Goal: Information Seeking & Learning: Get advice/opinions

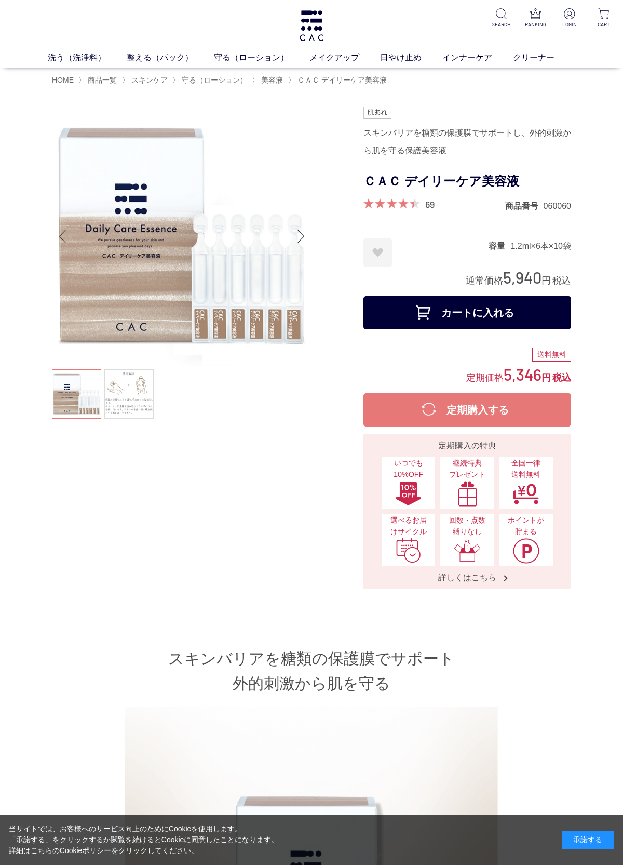
click at [509, 8] on p at bounding box center [501, 14] width 22 height 12
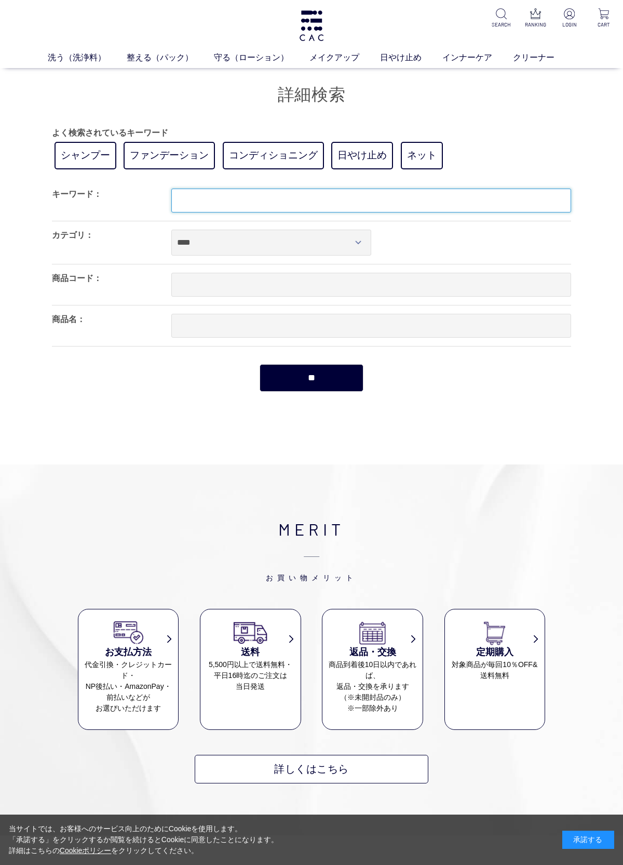
click at [254, 198] on input "text" at bounding box center [371, 200] width 400 height 24
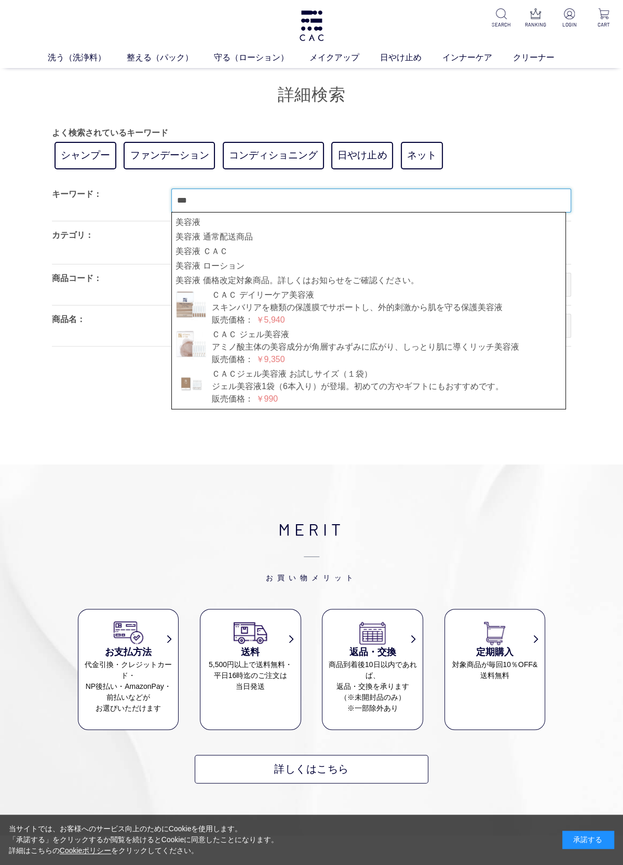
type input "***"
click at [193, 219] on link "美容液" at bounding box center [369, 222] width 386 height 12
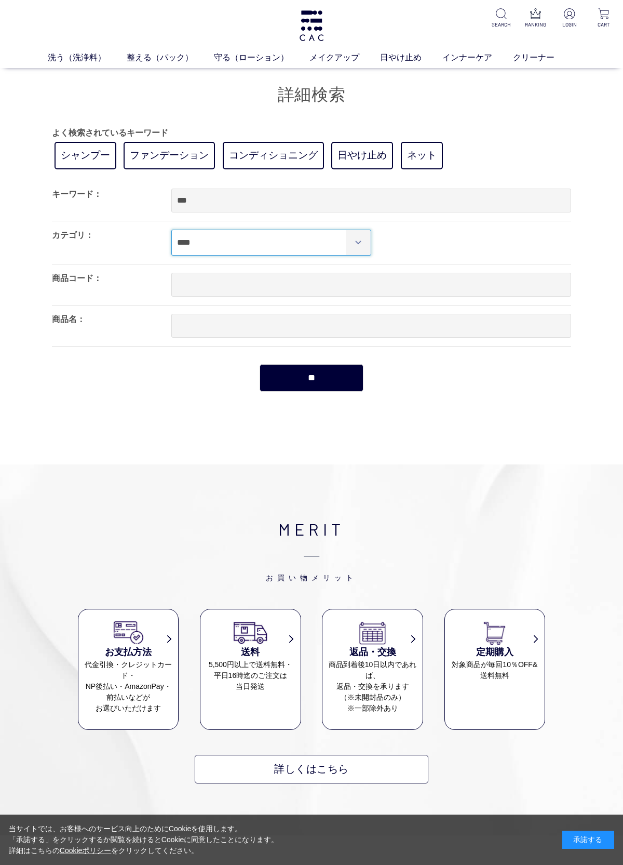
click at [364, 237] on select "**** **** ***** ******* ***** ******* **** *** ******** ******* ***** *********…" at bounding box center [271, 243] width 200 height 26
click at [319, 369] on input "**" at bounding box center [312, 378] width 104 height 28
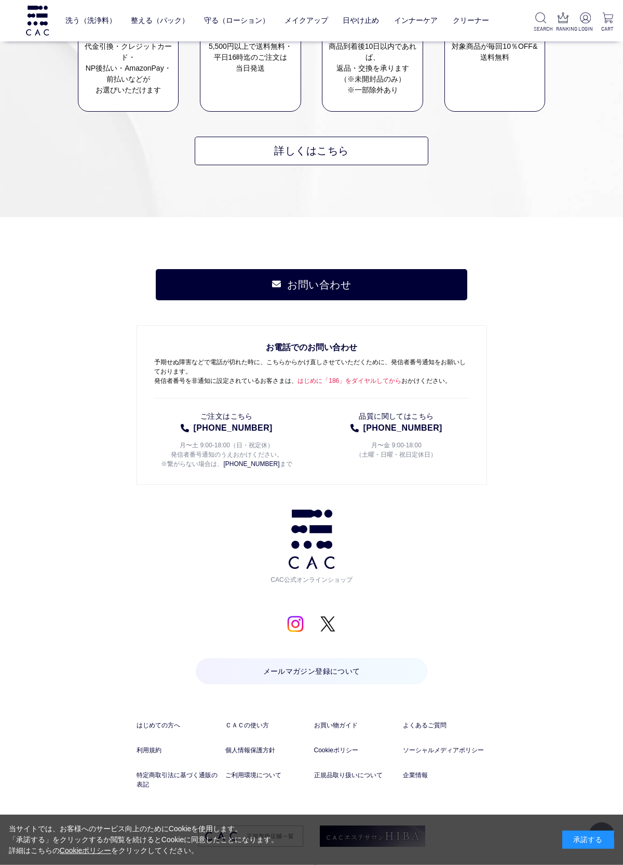
scroll to position [872, 0]
click at [437, 721] on link "よくあるご質問" at bounding box center [445, 724] width 84 height 9
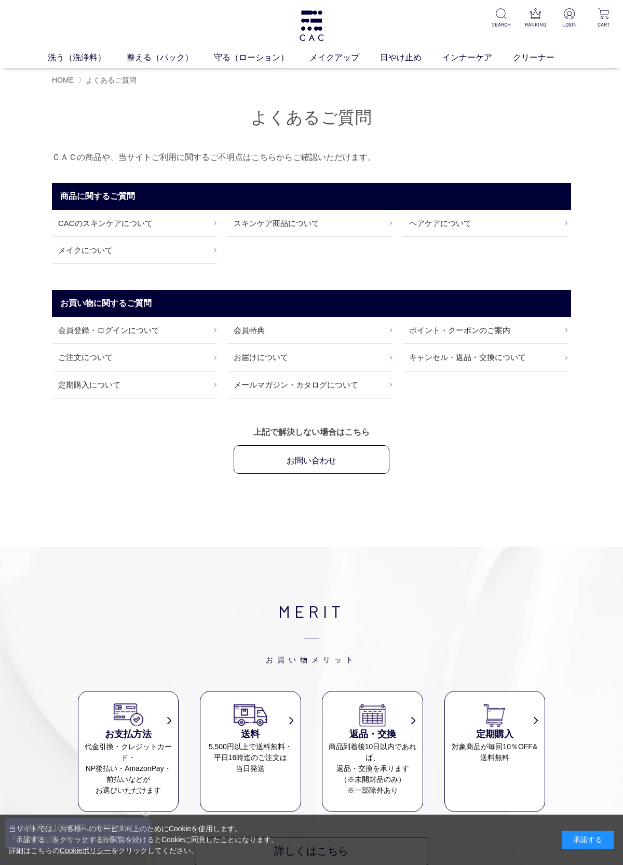
click at [151, 222] on link "CACのスキンケアについて" at bounding box center [134, 223] width 165 height 26
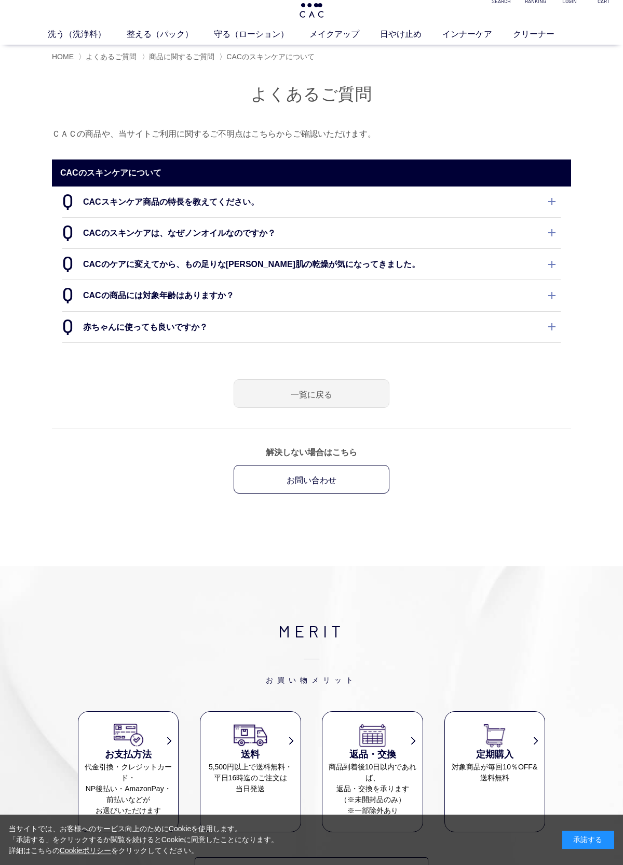
scroll to position [23, 0]
click at [338, 398] on link "一覧に戻る" at bounding box center [312, 393] width 156 height 29
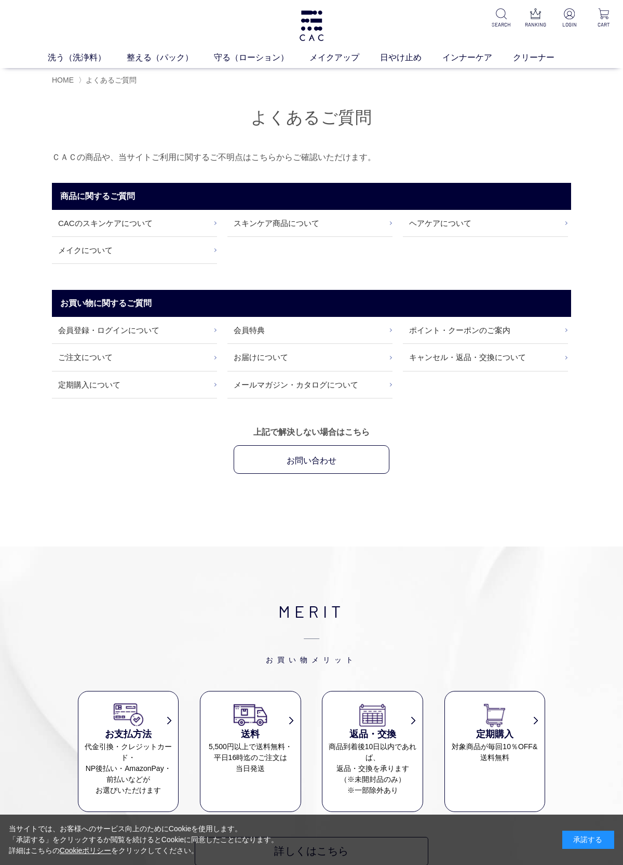
click at [288, 224] on link "スキンケア商品について" at bounding box center [309, 223] width 165 height 26
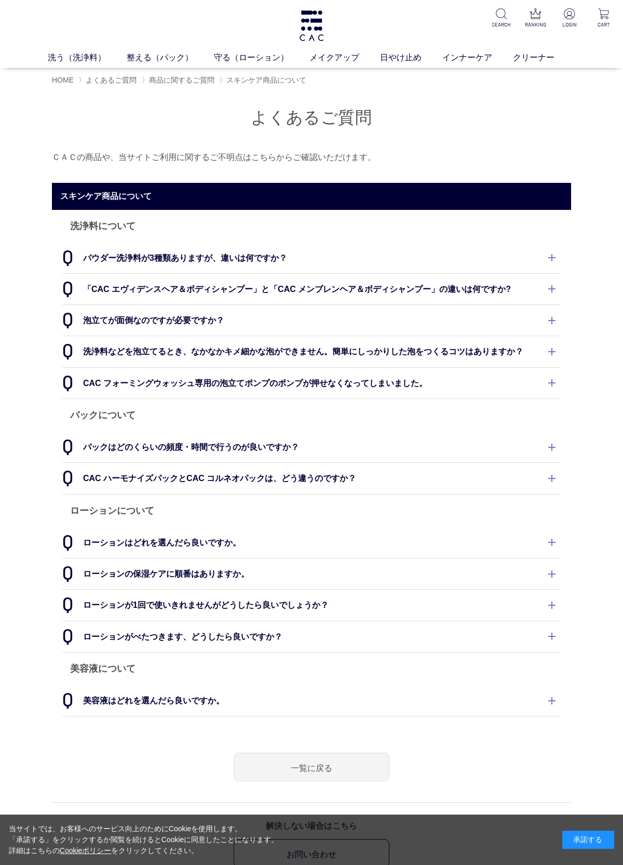
scroll to position [26, 0]
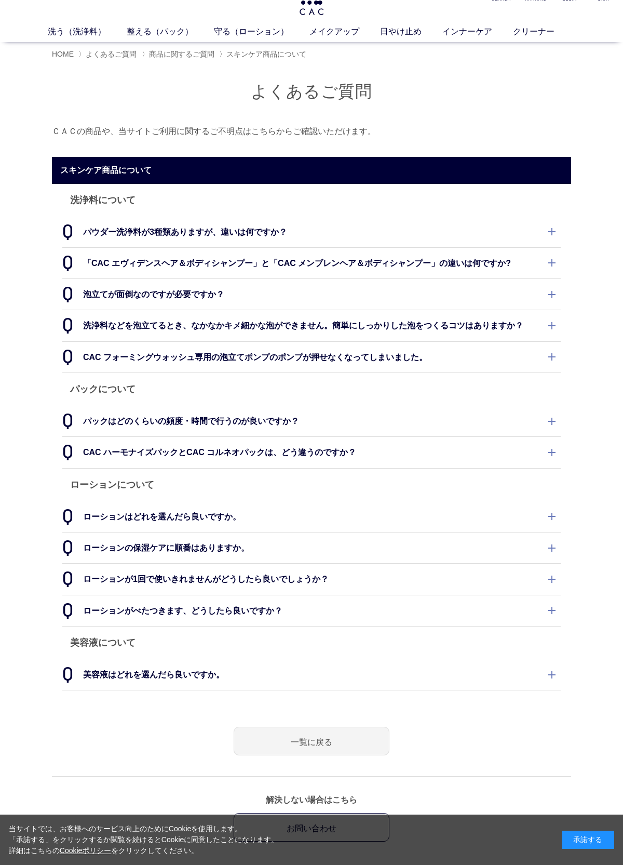
click at [552, 420] on dt "パックはどのくらいの頻度・時間で行うのが良いですか？" at bounding box center [311, 421] width 498 height 31
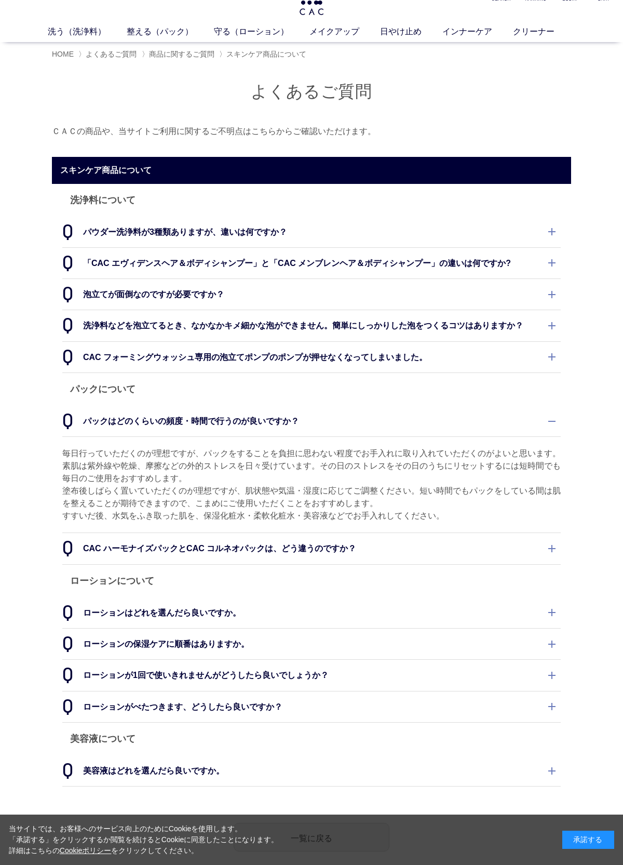
click at [557, 342] on dt "CAC フォーミングウォッシュ専用の泡立てポンプのポンプが押せなくなってしまいました。" at bounding box center [311, 357] width 498 height 31
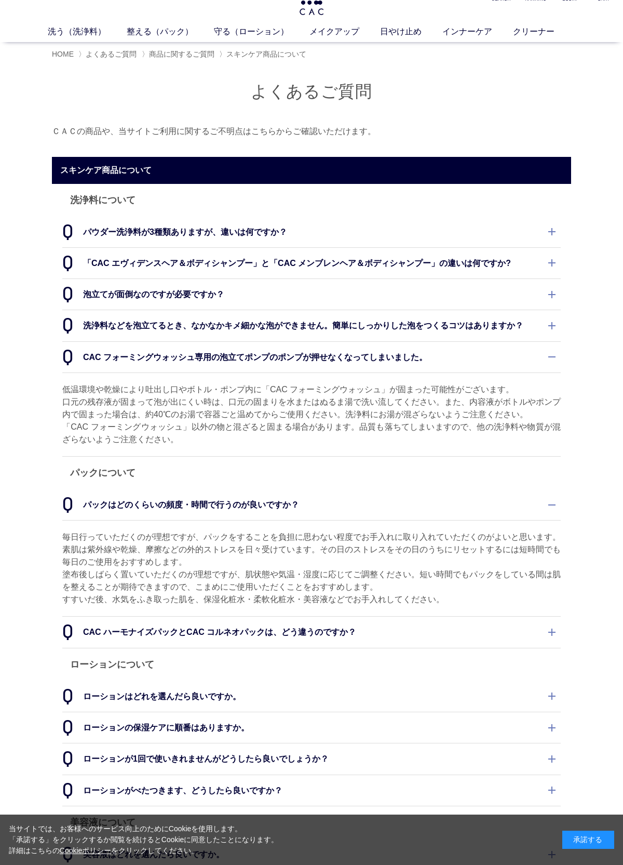
click at [557, 331] on dt "洗浄料などを泡立てるとき、なかなかキメ細かな泡ができません。簡単にしっかりした泡をつくるコツはありますか？" at bounding box center [311, 325] width 498 height 31
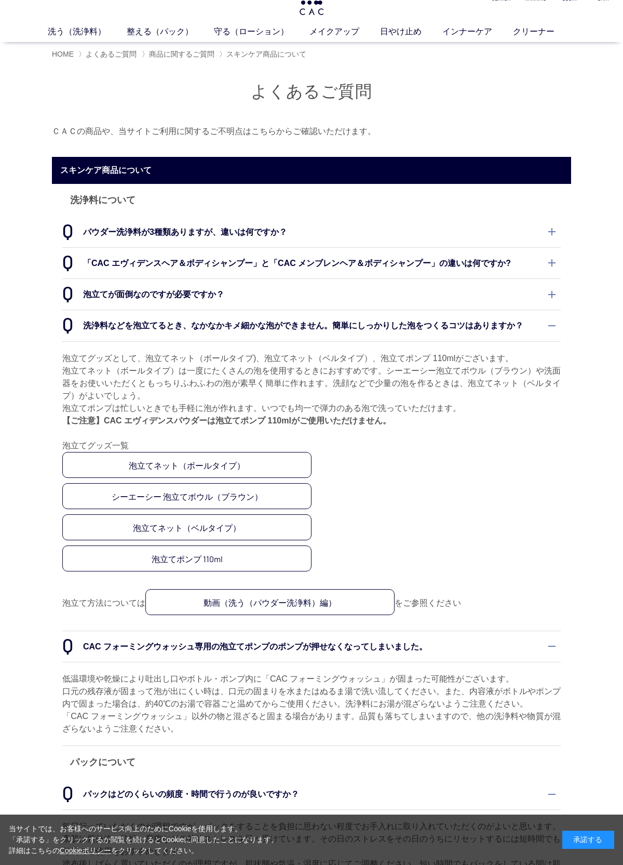
click at [559, 318] on dt "洗浄料などを泡立てるとき、なかなかキメ細かな泡ができません。簡単にしっかりした泡をつくるコツはありますか？" at bounding box center [311, 325] width 498 height 31
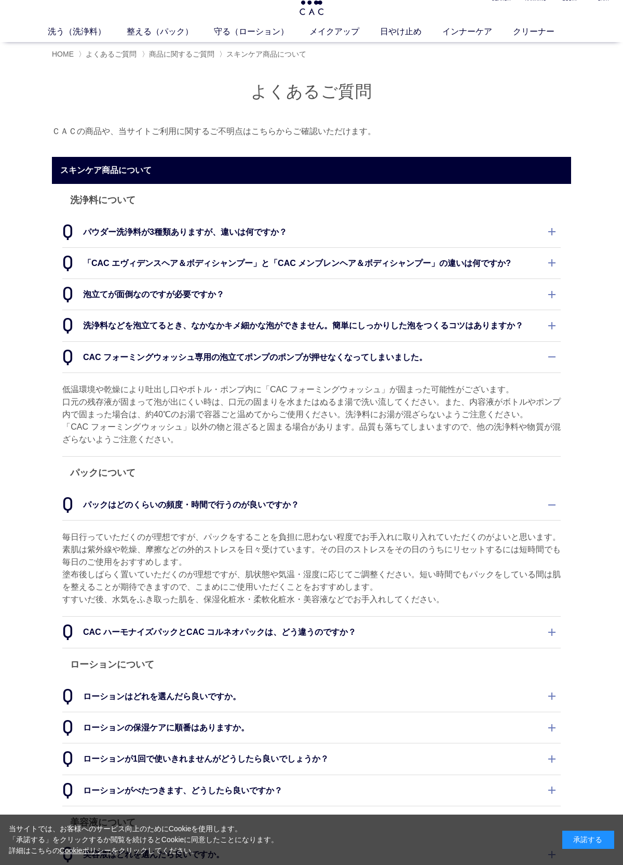
click at [557, 344] on dt "CAC フォーミングウォッシュ専用の泡立てポンプのポンプが押せなくなってしまいました。" at bounding box center [311, 357] width 498 height 31
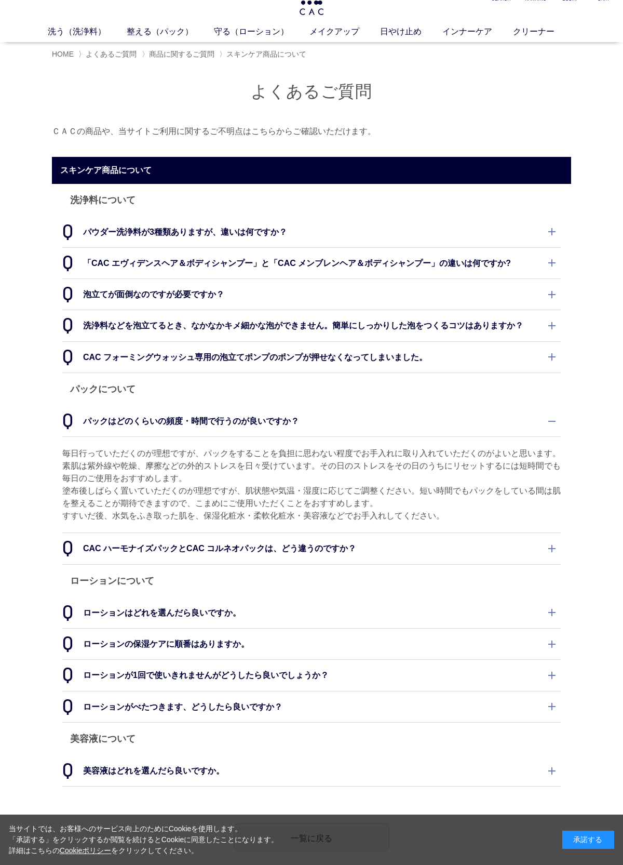
click at [559, 415] on dt "パックはどのくらいの頻度・時間で行うのが良いですか？" at bounding box center [311, 421] width 498 height 31
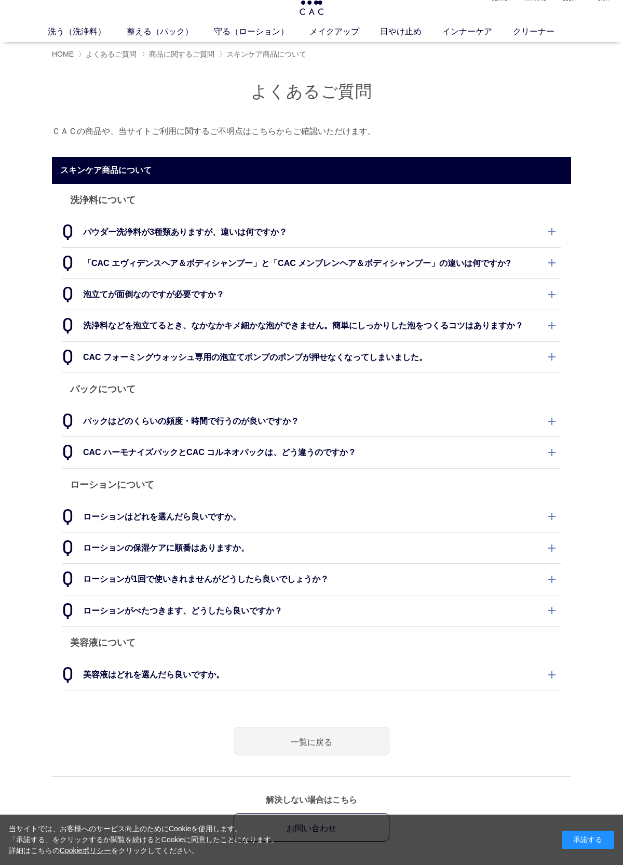
click at [556, 537] on dt "ローションの保湿ケアに順番はありますか。" at bounding box center [311, 547] width 498 height 31
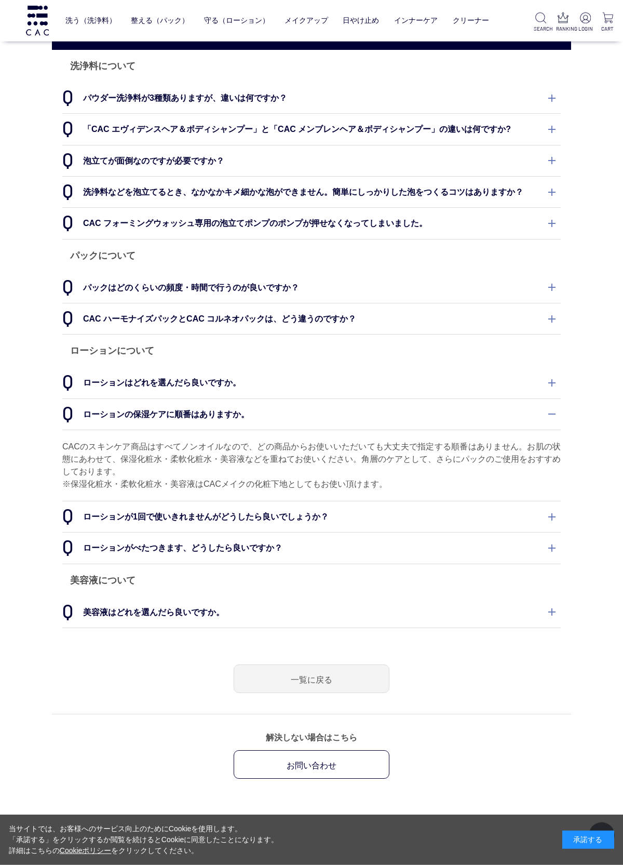
scroll to position [92, 0]
click at [557, 605] on dt "美容液はどれを選んだら良いですか。" at bounding box center [311, 611] width 498 height 31
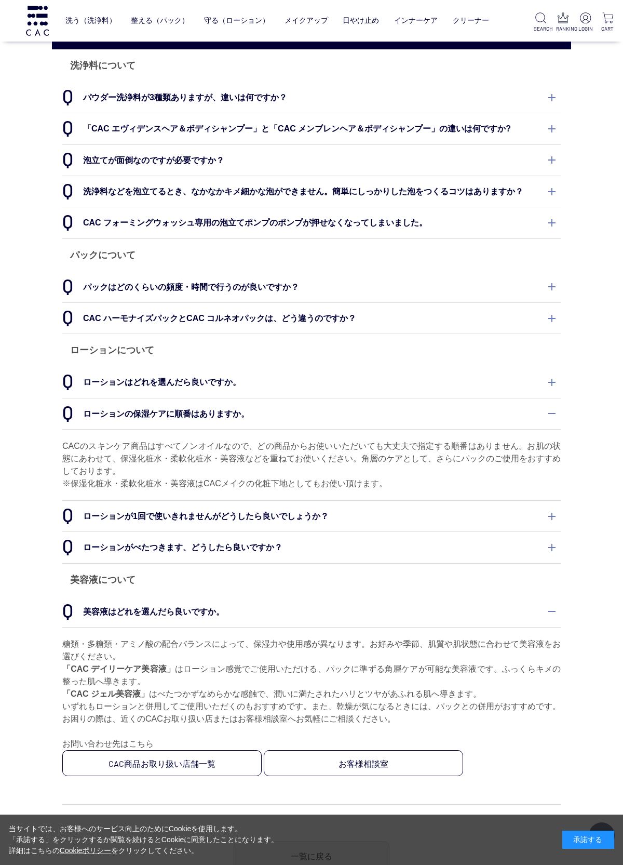
click at [559, 539] on dt "ローションがべたつきます、どうしたら良いですか？" at bounding box center [311, 547] width 498 height 31
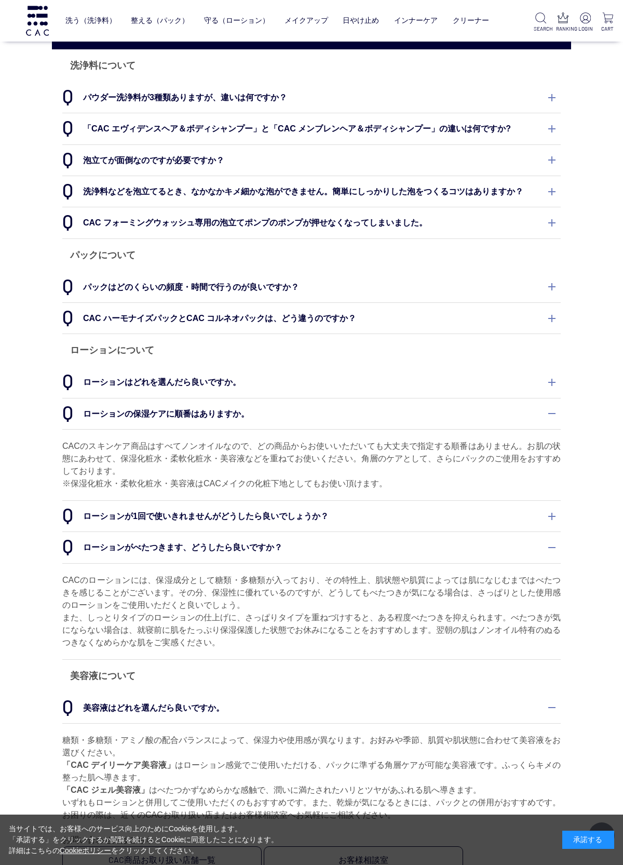
click at [555, 537] on dt "ローションがべたつきます、どうしたら良いですか？" at bounding box center [311, 547] width 498 height 31
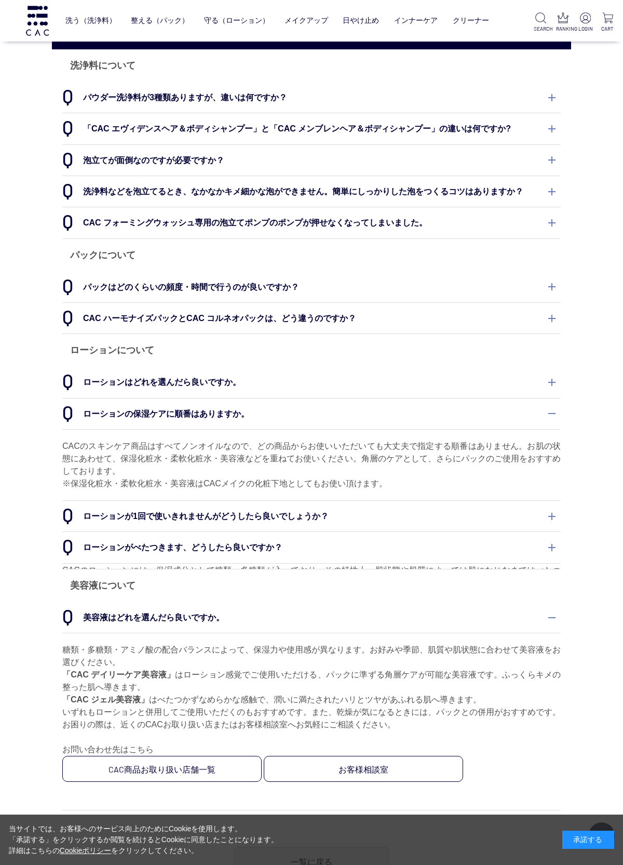
click at [559, 507] on dt "ローションが1回で使いきれませんがどうしたら良いでしょうか？" at bounding box center [311, 516] width 498 height 31
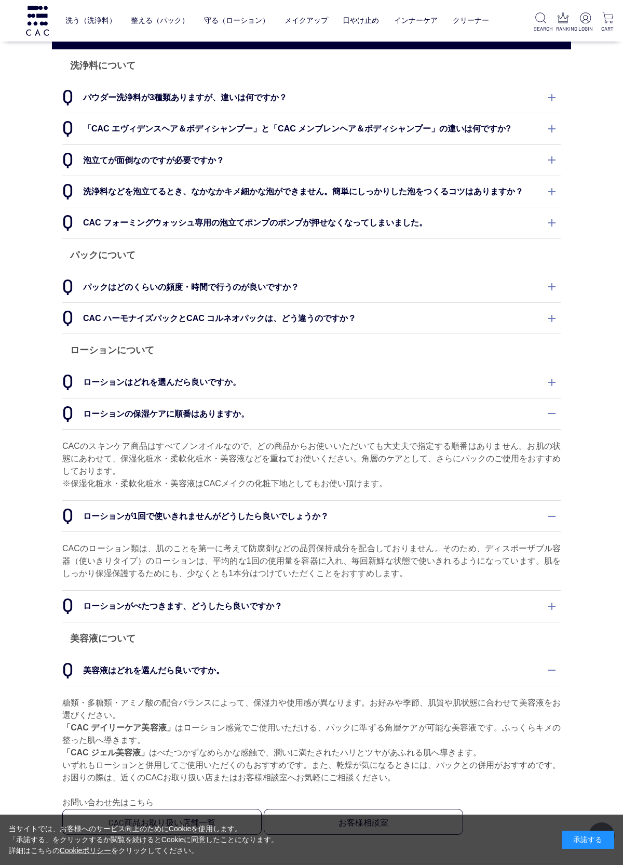
click at [560, 501] on dt "ローションが1回で使いきれませんがどうしたら良いでしょうか？" at bounding box center [311, 516] width 498 height 31
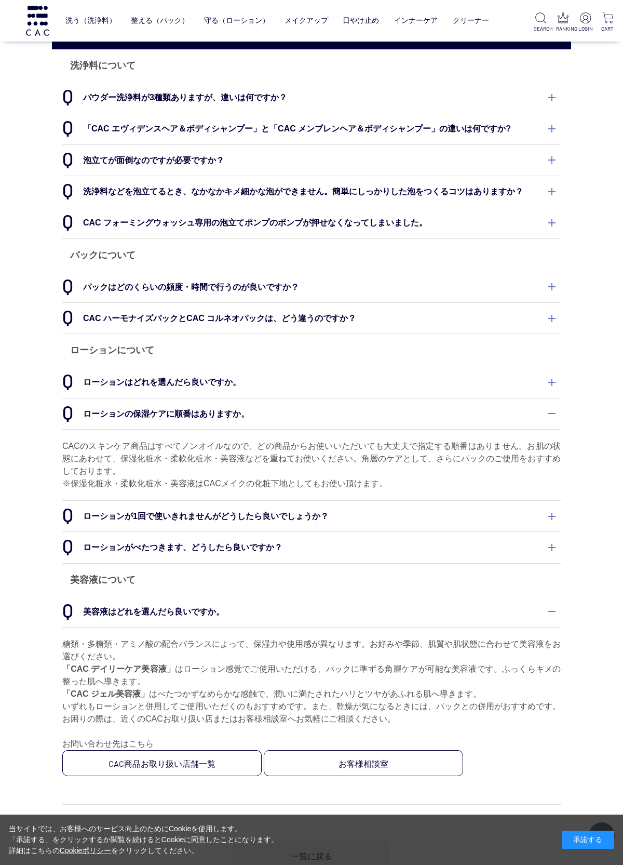
click at [559, 401] on dt "ローションの保湿ケアに順番はありますか。" at bounding box center [311, 413] width 498 height 31
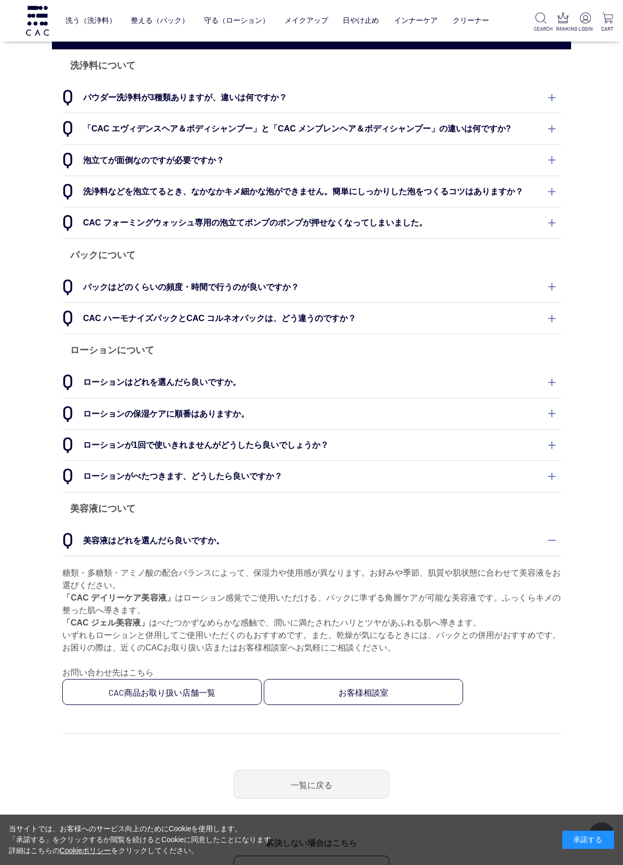
click at [559, 367] on dt "ローションはどれを選んだら良いですか。" at bounding box center [311, 382] width 498 height 31
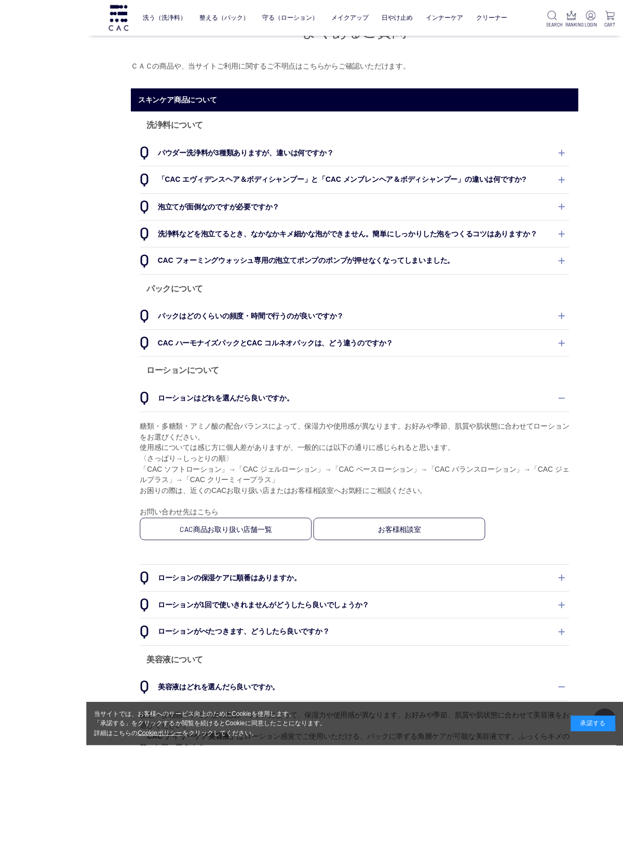
scroll to position [184, 0]
